Goal: Check status: Check status

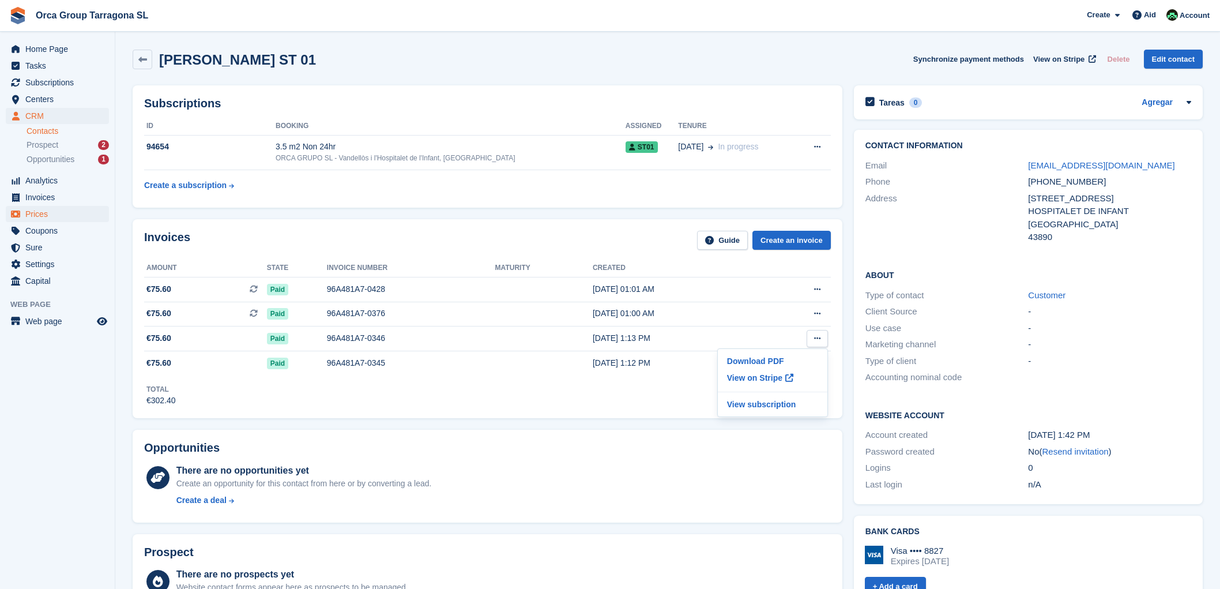
scroll to position [256, 0]
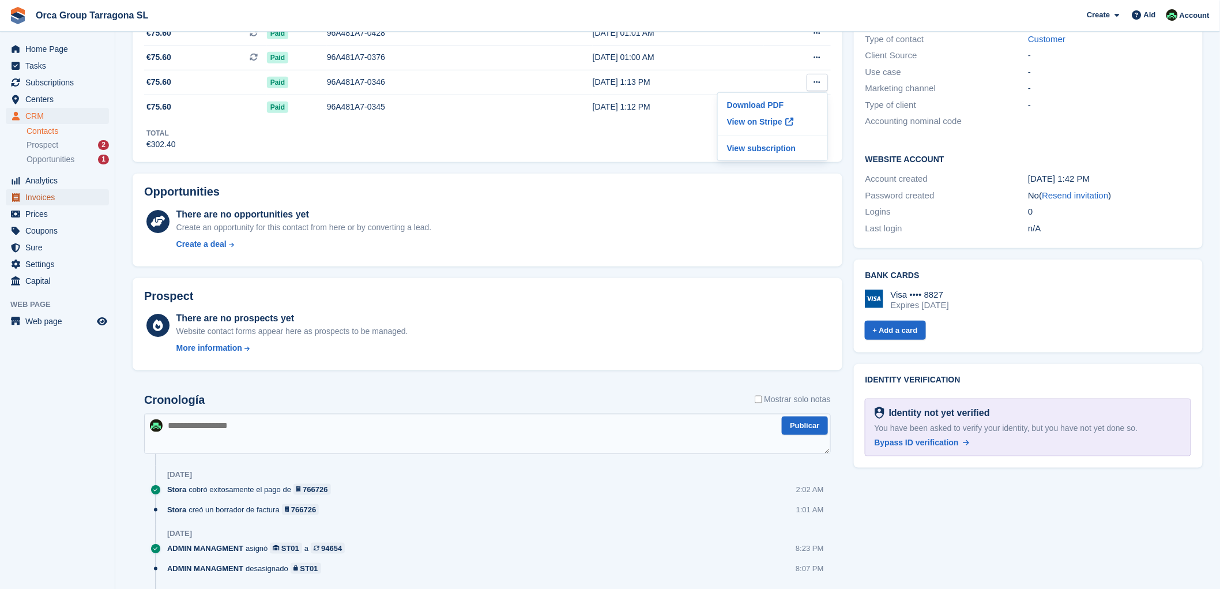
click at [66, 200] on span "Invoices" at bounding box center [59, 197] width 69 height 16
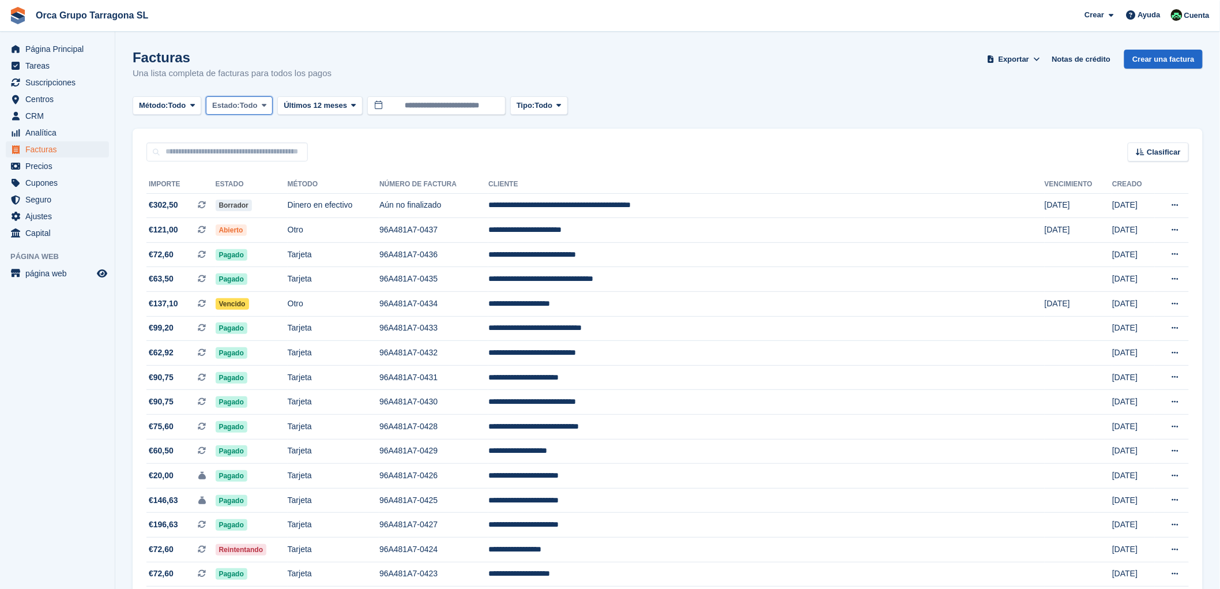
click at [266, 104] on icon at bounding box center [264, 104] width 5 height 7
click at [263, 199] on link "Abierto" at bounding box center [261, 194] width 100 height 21
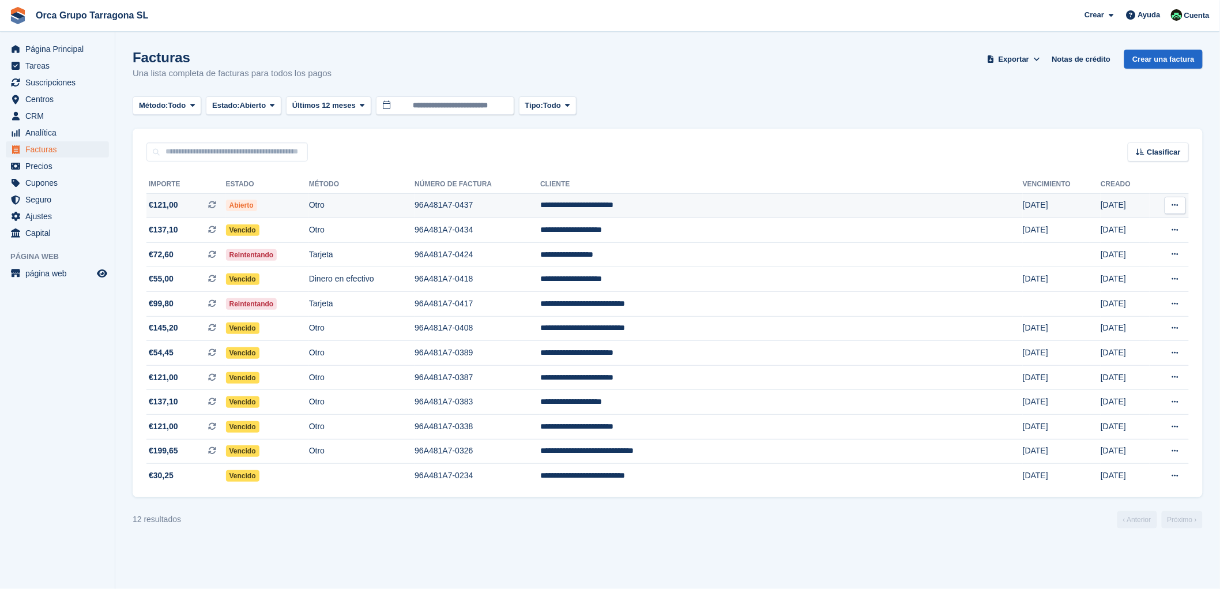
click at [702, 203] on td "**********" at bounding box center [781, 205] width 483 height 25
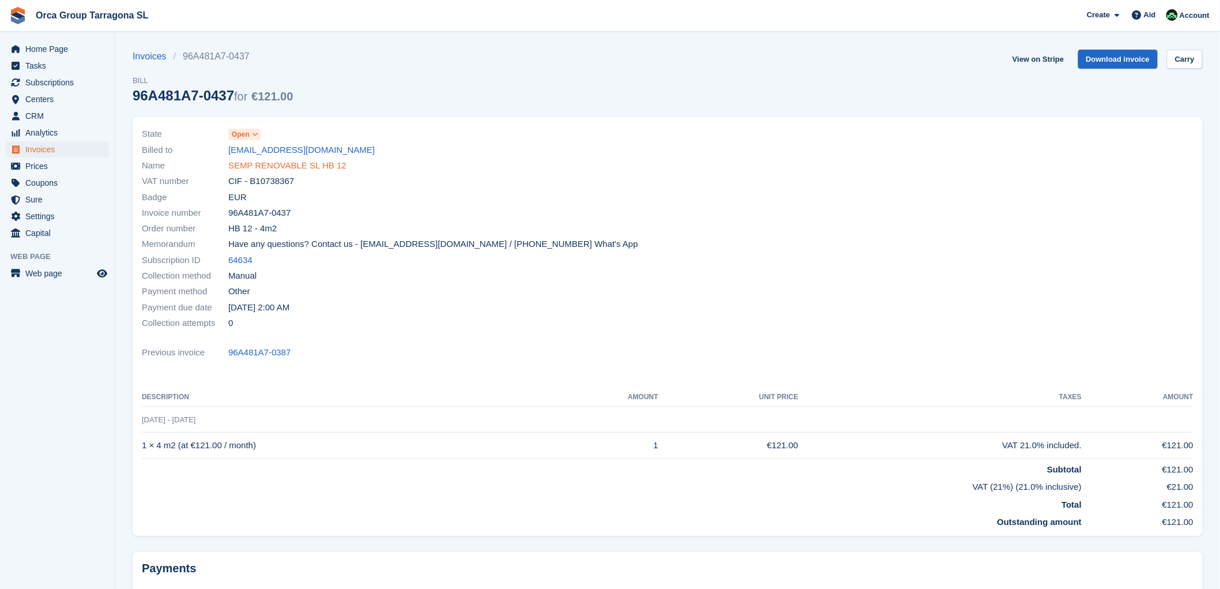
click at [277, 167] on font "SEMP RENOVABLE SL HB 12" at bounding box center [287, 165] width 118 height 10
